Goal: Information Seeking & Learning: Learn about a topic

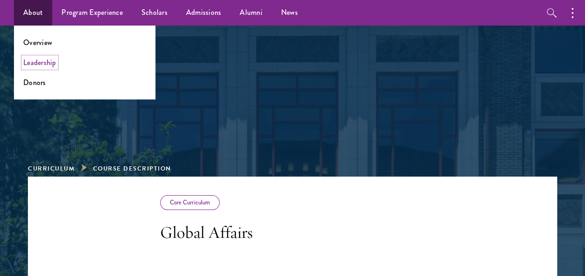
click at [45, 63] on link "Leadership" at bounding box center [39, 62] width 33 height 11
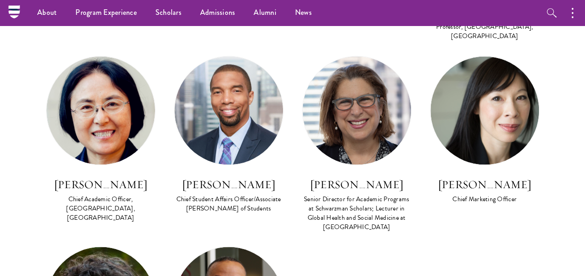
scroll to position [736, 0]
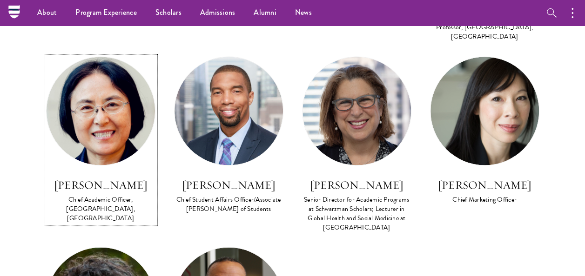
click at [124, 177] on h3 "Qian Xiaojun" at bounding box center [100, 185] width 109 height 16
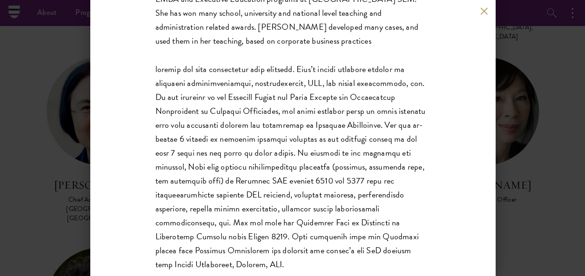
scroll to position [307, 0]
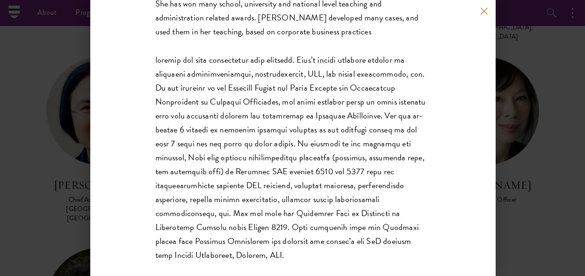
click at [192, 140] on div "June (Xiaojun) Qian currently serves as the Chief Academic Officer at Schwarzma…" at bounding box center [292, 73] width 274 height 377
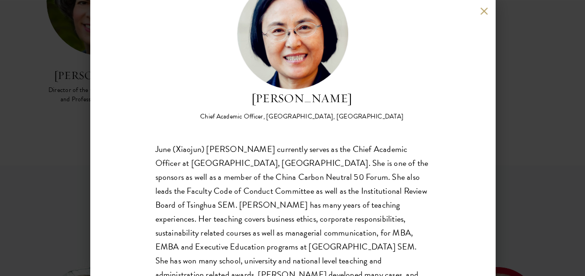
scroll to position [52, 0]
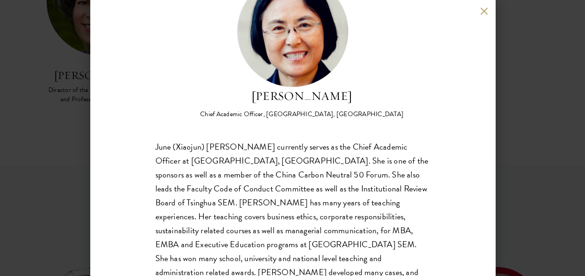
click at [290, 99] on h2 "Qian Xiaojun" at bounding box center [301, 96] width 203 height 18
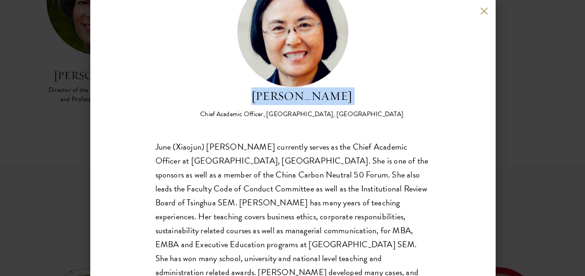
click at [290, 99] on h2 "Qian Xiaojun" at bounding box center [301, 96] width 203 height 18
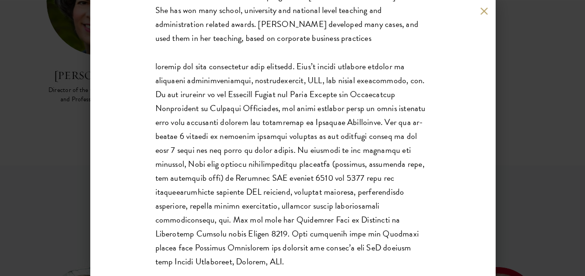
scroll to position [301, 0]
click at [44, 168] on div "Qian Xiaojun Chief Academic Officer, Schwarzman College, Tsinghua University Ju…" at bounding box center [292, 138] width 585 height 276
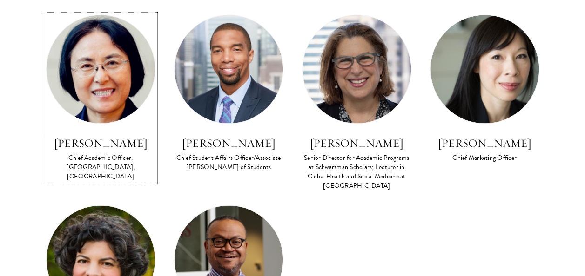
scroll to position [778, 0]
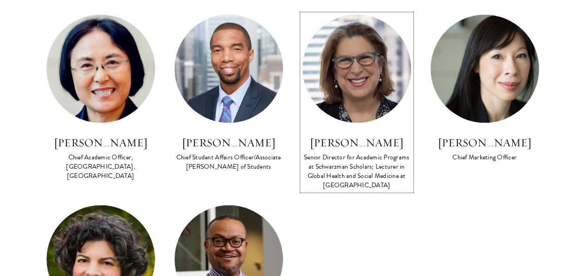
click at [368, 134] on h3 "Joan Kaufman" at bounding box center [356, 142] width 109 height 16
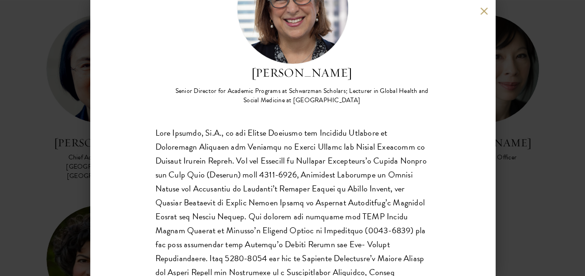
scroll to position [75, 0]
click at [273, 72] on h2 "Joan Kaufman" at bounding box center [302, 74] width 256 height 18
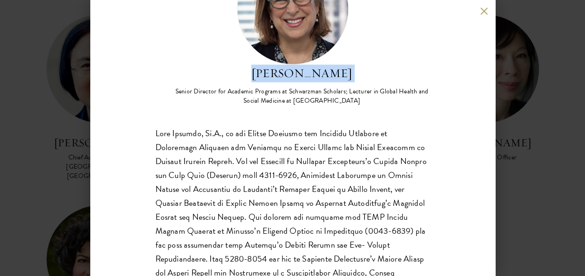
click at [273, 72] on h2 "Joan Kaufman" at bounding box center [302, 74] width 256 height 18
copy div "Joan Kaufman"
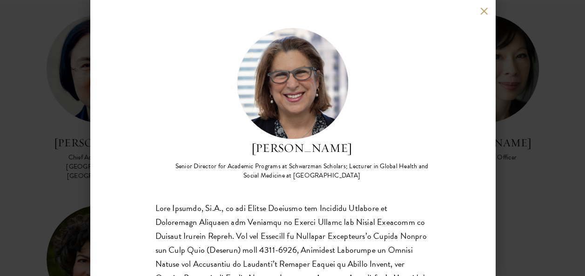
click at [557, 122] on div "Joan Kaufman Senior Director for Academic Programs at Schwarzman Scholars; Lect…" at bounding box center [292, 138] width 585 height 276
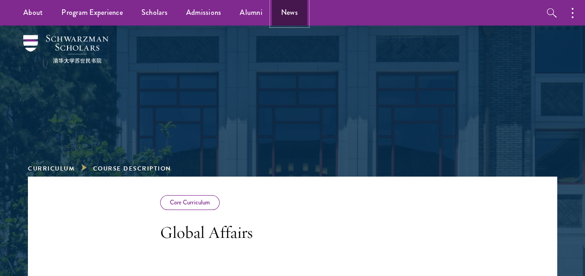
click at [286, 11] on link "News" at bounding box center [289, 13] width 35 height 26
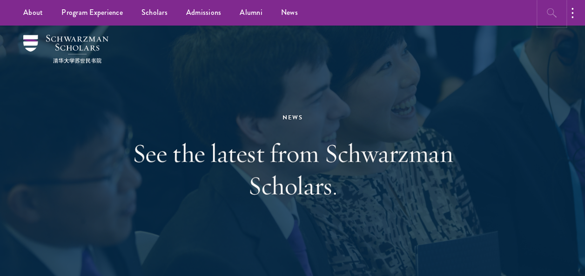
click at [548, 7] on icon "button" at bounding box center [551, 12] width 11 height 11
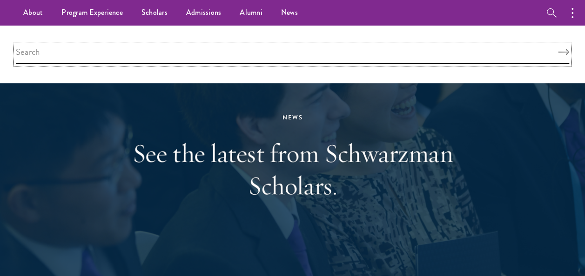
click at [432, 49] on input "search" at bounding box center [292, 54] width 553 height 20
type input "[PERSON_NAME]"
click at [558, 49] on button "Search" at bounding box center [563, 52] width 11 height 7
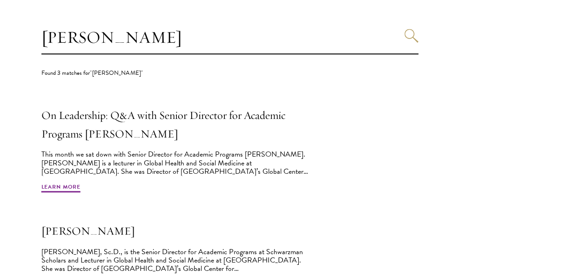
scroll to position [255, 0]
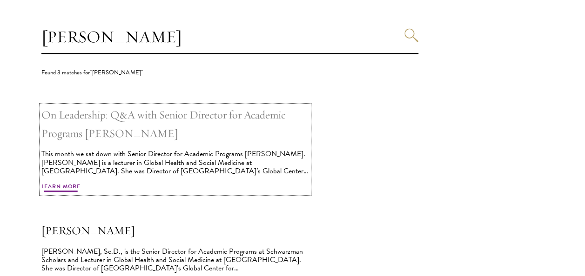
click at [220, 122] on h2 "On Leadership: Q&A with Senior Director for Academic Programs [PERSON_NAME]" at bounding box center [174, 124] width 267 height 37
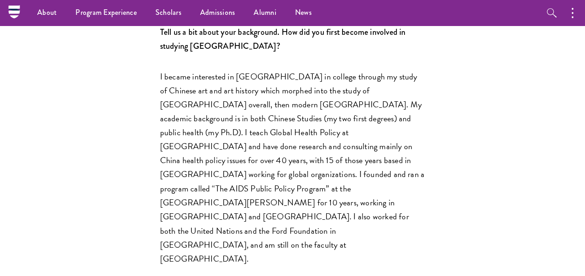
scroll to position [685, 0]
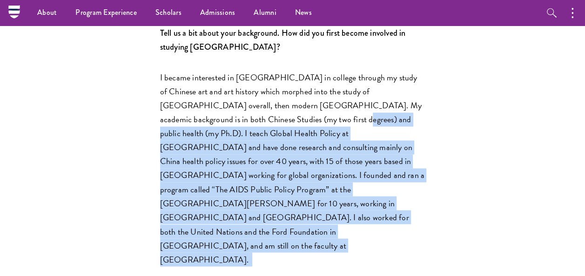
drag, startPoint x: 243, startPoint y: 106, endPoint x: 372, endPoint y: 184, distance: 150.9
click at [372, 184] on p "I became interested in [GEOGRAPHIC_DATA] in college through my study of Chinese…" at bounding box center [292, 169] width 265 height 196
drag, startPoint x: 372, startPoint y: 184, endPoint x: 261, endPoint y: 144, distance: 117.4
click at [261, 144] on span "I became interested in [GEOGRAPHIC_DATA] in college through my study of Chinese…" at bounding box center [292, 168] width 265 height 194
click at [260, 106] on span "I became interested in [GEOGRAPHIC_DATA] in college through my study of Chinese…" at bounding box center [292, 168] width 265 height 194
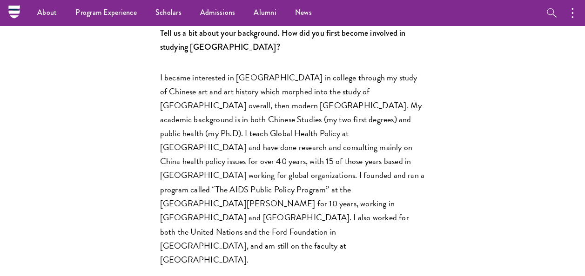
drag, startPoint x: 165, startPoint y: 120, endPoint x: 387, endPoint y: 199, distance: 235.5
drag, startPoint x: 387, startPoint y: 199, endPoint x: 310, endPoint y: 135, distance: 100.1
click at [310, 135] on span "I became interested in [GEOGRAPHIC_DATA] in college through my study of Chinese…" at bounding box center [292, 168] width 265 height 194
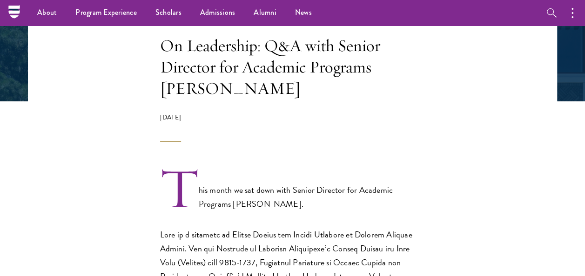
scroll to position [186, 0]
